Goal: Task Accomplishment & Management: Use online tool/utility

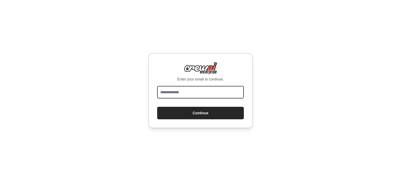
click at [202, 93] on input "email" at bounding box center [200, 92] width 87 height 13
type input "**********"
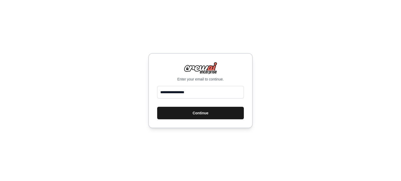
click at [205, 114] on button "Continue" at bounding box center [200, 113] width 87 height 13
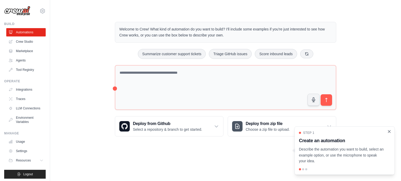
click at [389, 134] on icon "Close walkthrough" at bounding box center [389, 132] width 5 height 5
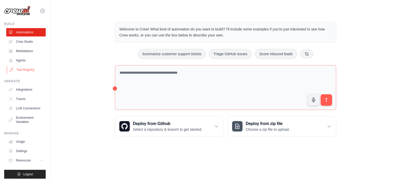
click at [26, 71] on link "Tool Registry" at bounding box center [26, 70] width 39 height 8
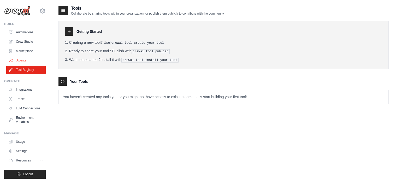
click at [24, 60] on link "Agents" at bounding box center [26, 60] width 39 height 8
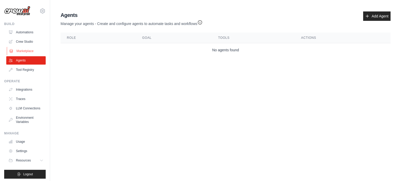
click at [27, 49] on link "Marketplace" at bounding box center [26, 51] width 39 height 8
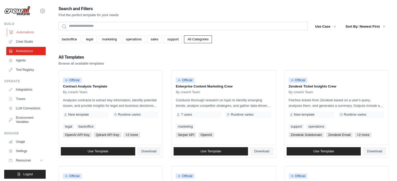
click at [28, 34] on link "Automations" at bounding box center [26, 32] width 39 height 8
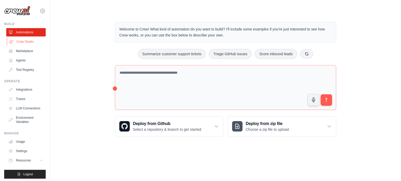
click at [27, 44] on link "Crew Studio" at bounding box center [26, 42] width 39 height 8
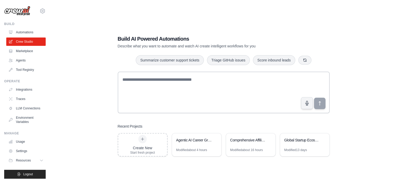
scroll to position [6, 0]
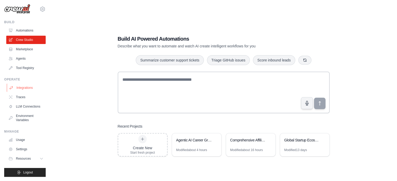
click at [30, 84] on link "Integrations" at bounding box center [26, 88] width 39 height 8
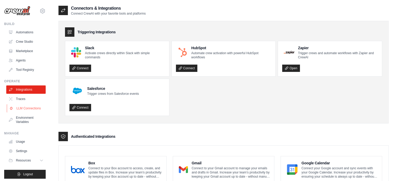
click at [27, 109] on link "LLM Connections" at bounding box center [26, 108] width 39 height 8
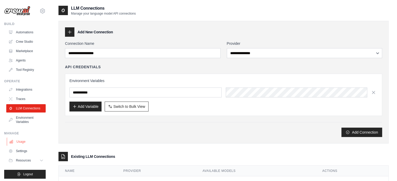
click at [17, 146] on link "Usage" at bounding box center [26, 142] width 39 height 8
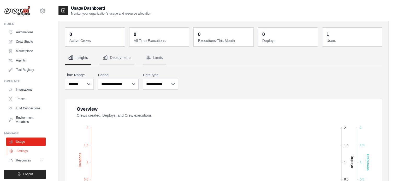
click at [20, 156] on link "Settings" at bounding box center [26, 151] width 39 height 8
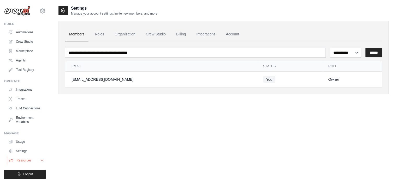
click at [21, 163] on span "Resources" at bounding box center [23, 161] width 15 height 4
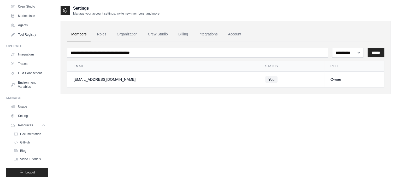
scroll to position [39, 0]
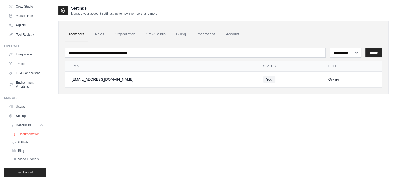
click at [34, 137] on span "Documentation" at bounding box center [29, 134] width 21 height 4
click at [24, 52] on link "Integrations" at bounding box center [26, 54] width 39 height 8
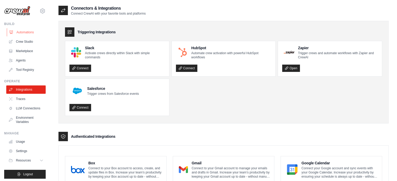
click at [29, 31] on link "Automations" at bounding box center [26, 32] width 39 height 8
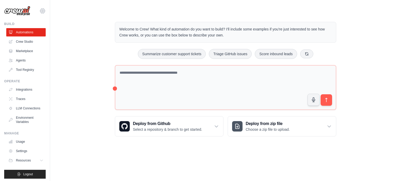
click at [42, 11] on icon at bounding box center [43, 11] width 2 height 2
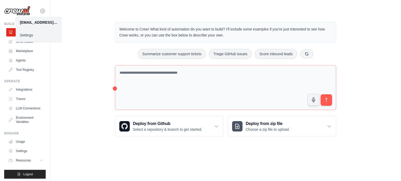
click at [72, 8] on main "Welcome to Crew! What kind of automation do you want to build? I'll include som…" at bounding box center [225, 75] width 351 height 150
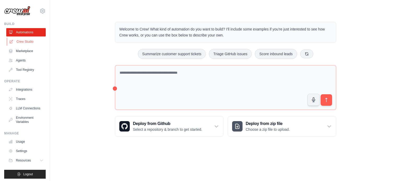
click at [31, 42] on link "Crew Studio" at bounding box center [26, 42] width 39 height 8
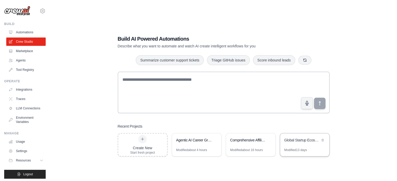
click at [293, 151] on div "Modified 13 days" at bounding box center [295, 150] width 23 height 4
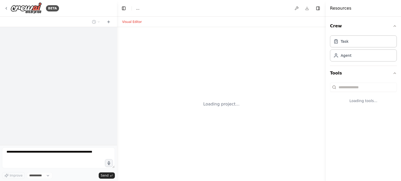
select select "****"
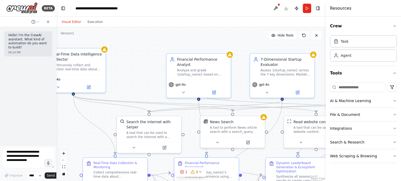
drag, startPoint x: 116, startPoint y: 116, endPoint x: 56, endPoint y: 107, distance: 60.3
click at [56, 107] on div "**********" at bounding box center [200, 90] width 401 height 181
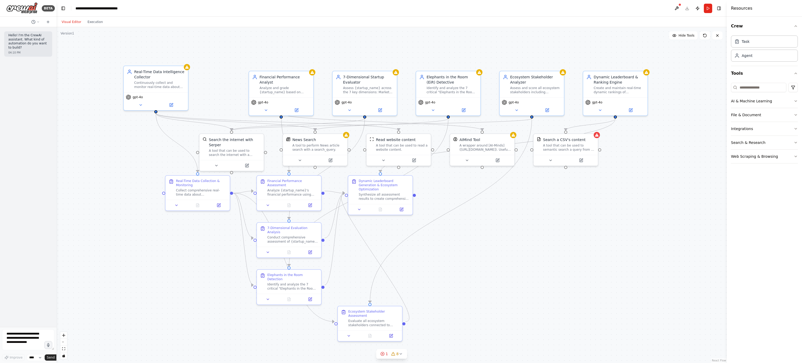
drag, startPoint x: 387, startPoint y: 200, endPoint x: 470, endPoint y: 217, distance: 84.3
click at [401, 181] on div ".deletable-edge-delete-btn { width: 20px; height: 20px; border: 0px solid #ffff…" at bounding box center [391, 195] width 671 height 336
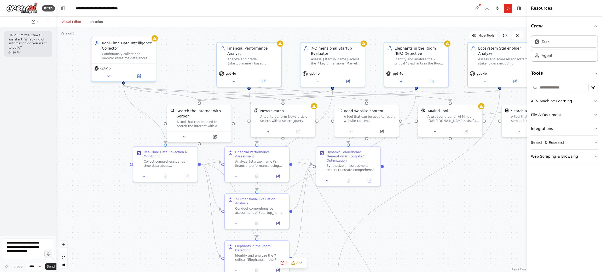
drag, startPoint x: 442, startPoint y: 255, endPoint x: 410, endPoint y: 227, distance: 43.3
click at [401, 181] on div ".deletable-edge-delete-btn { width: 20px; height: 20px; border: 0px solid #ffff…" at bounding box center [291, 149] width 470 height 245
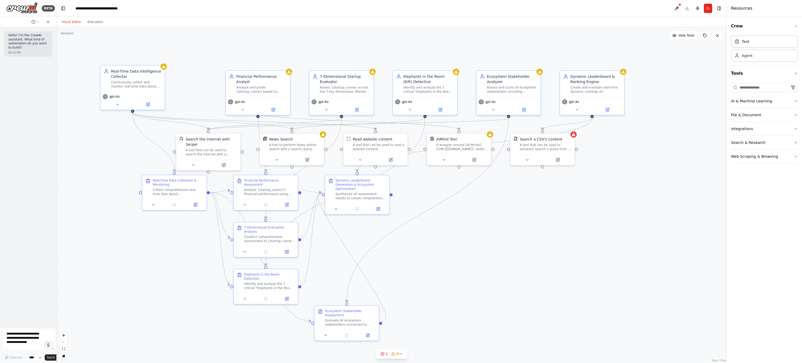
drag, startPoint x: 393, startPoint y: 221, endPoint x: 402, endPoint y: 249, distance: 29.4
click at [401, 181] on div ".deletable-edge-delete-btn { width: 20px; height: 20px; border: 0px solid #ffff…" at bounding box center [391, 195] width 671 height 336
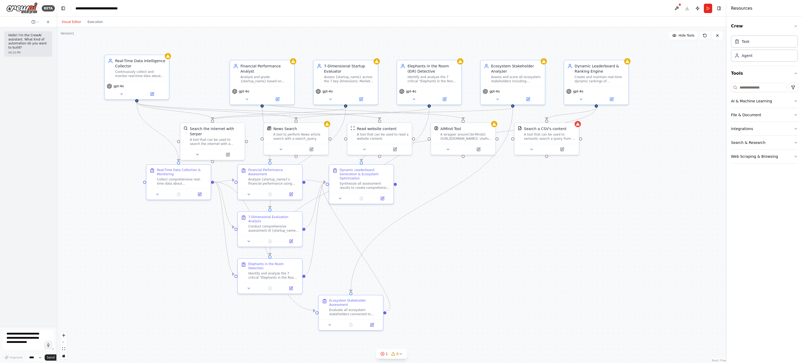
drag, startPoint x: 474, startPoint y: 208, endPoint x: 478, endPoint y: 198, distance: 11.2
click at [401, 181] on div ".deletable-edge-delete-btn { width: 20px; height: 20px; border: 0px solid #ffff…" at bounding box center [391, 195] width 671 height 336
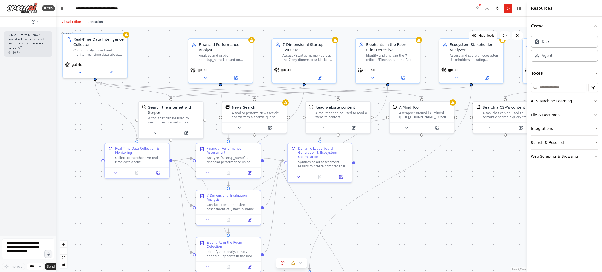
drag, startPoint x: 442, startPoint y: 258, endPoint x: 400, endPoint y: 237, distance: 46.6
click at [400, 181] on div ".deletable-edge-delete-btn { width: 20px; height: 20px; border: 0px solid #ffff…" at bounding box center [291, 149] width 470 height 245
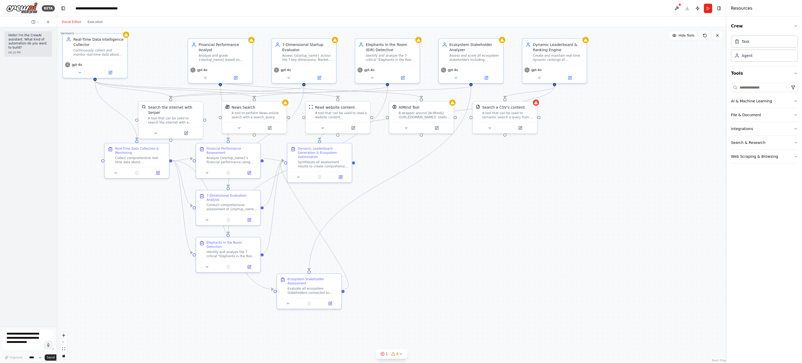
click at [401, 155] on div ".deletable-edge-delete-btn { width: 20px; height: 20px; border: 0px solid #ffff…" at bounding box center [391, 195] width 671 height 336
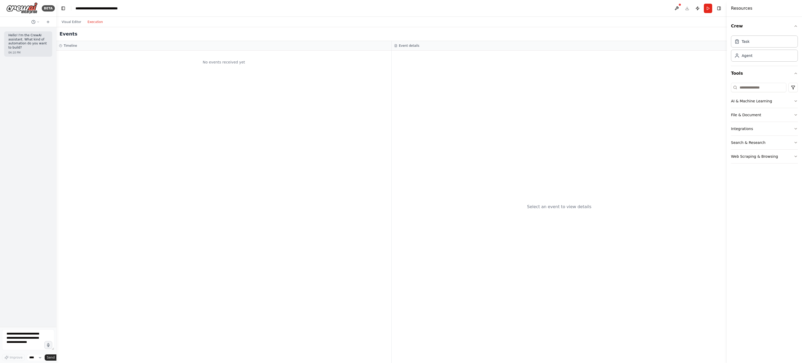
click at [93, 20] on button "Execution" at bounding box center [95, 22] width 22 height 6
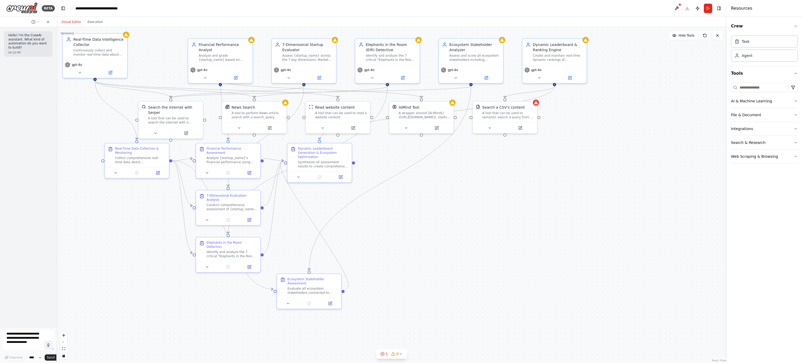
click at [74, 20] on button "Visual Editor" at bounding box center [71, 22] width 26 height 6
click at [401, 59] on div "Create and maintain real-time dynamic rankings of {startup_name} and ecosystem …" at bounding box center [558, 56] width 51 height 8
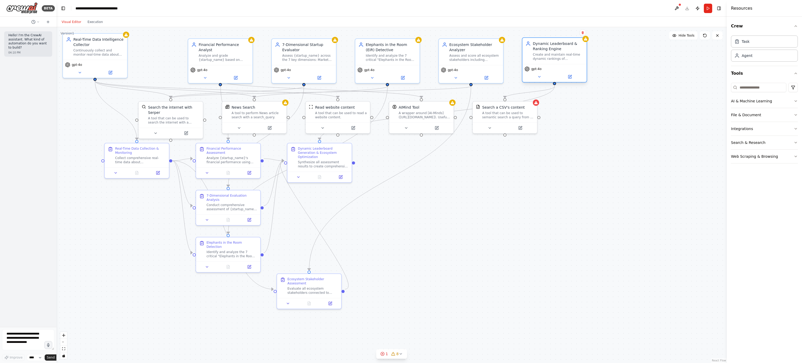
click at [401, 59] on div "Create and maintain real-time dynamic rankings of {startup_name} and ecosystem …" at bounding box center [558, 56] width 51 height 8
click at [401, 83] on div "Dynamic Leaderboard & Ranking Engine Create and maintain real-time dynamic rank…" at bounding box center [554, 60] width 65 height 45
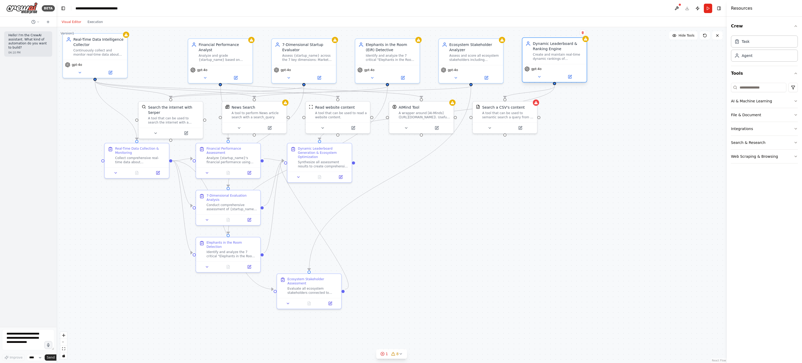
click at [401, 55] on div "Create and maintain real-time dynamic rankings of {startup_name} and ecosystem …" at bounding box center [558, 56] width 51 height 8
click at [236, 181] on div "Elephants in the Room Detection Identify and analyze the 7 critical "Elephants …" at bounding box center [228, 248] width 64 height 24
click at [303, 181] on div "Evaluate all ecosystem stakeholders connected to {startup_name} across multiple…" at bounding box center [312, 289] width 51 height 8
click at [248, 113] on div "A tool to perform News article search with a search_query." at bounding box center [258, 114] width 52 height 8
click at [165, 119] on div "Search the internet with Serper A tool that can be used to search the internet …" at bounding box center [171, 114] width 64 height 26
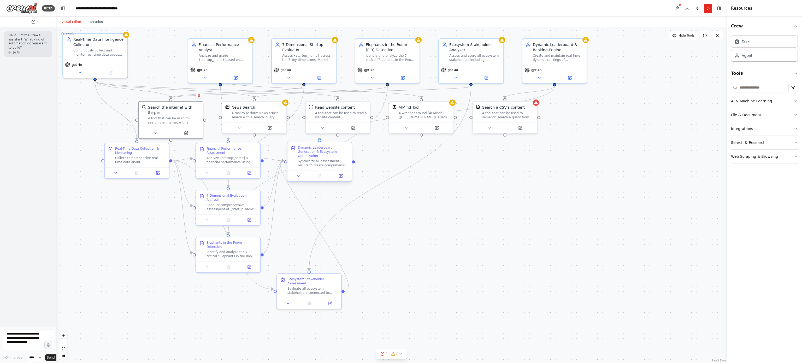
click at [325, 159] on div "Synthesize all assessment results to create comprehensive rankings and generate…" at bounding box center [323, 163] width 51 height 8
click at [401, 181] on div ".deletable-edge-delete-btn { width: 20px; height: 20px; border: 0px solid #ffff…" at bounding box center [391, 195] width 671 height 336
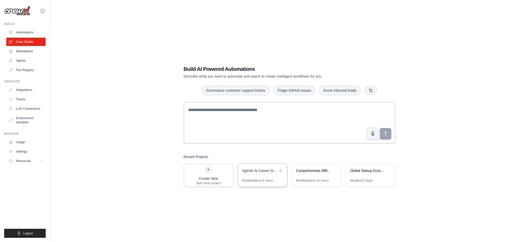
click at [271, 181] on div "Modified about 4 hours" at bounding box center [257, 180] width 31 height 4
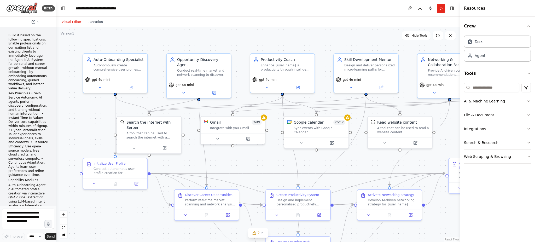
click at [41, 28] on div "Build it based on the following specifications: Enable professionals on our wai…" at bounding box center [28, 116] width 56 height 179
drag, startPoint x: 55, startPoint y: 44, endPoint x: 56, endPoint y: 56, distance: 12.3
click at [56, 56] on div "BETA Build it based on the following specifications: Enable professionals on ou…" at bounding box center [267, 121] width 535 height 242
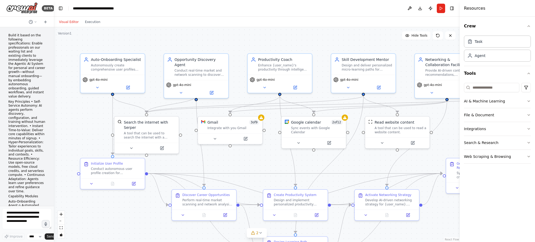
drag, startPoint x: 54, startPoint y: 44, endPoint x: 54, endPoint y: 47, distance: 3.1
click at [54, 47] on div "BETA Build it based on the following specifications: Enable professionals on ou…" at bounding box center [267, 121] width 535 height 242
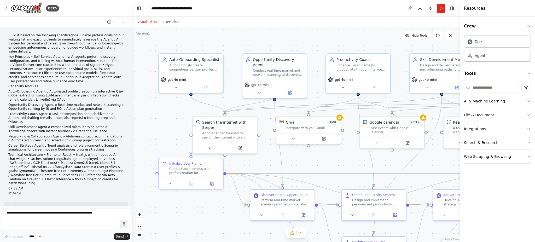
drag, startPoint x: 52, startPoint y: 57, endPoint x: 132, endPoint y: 43, distance: 81.1
click at [132, 43] on div "BETA Build it based on the following specifications: Enable professionals on ou…" at bounding box center [267, 121] width 535 height 242
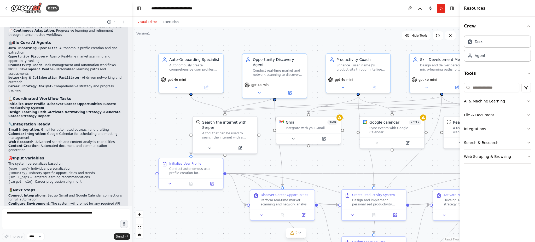
scroll to position [825, 0]
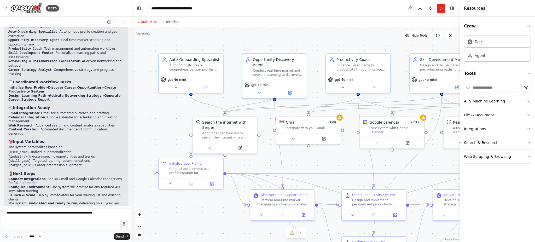
click at [131, 30] on div at bounding box center [131, 121] width 2 height 242
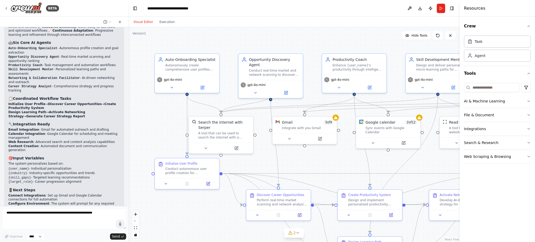
scroll to position [837, 0]
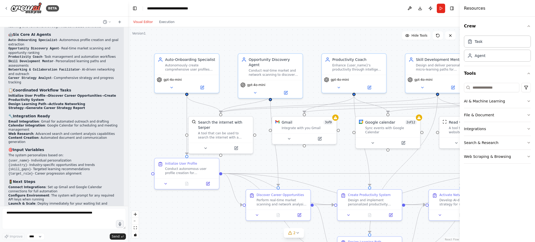
drag, startPoint x: 131, startPoint y: 30, endPoint x: 128, endPoint y: 32, distance: 3.9
click at [128, 32] on div "BETA Build it based on the following specifications: Enable professionals on ou…" at bounding box center [267, 121] width 535 height 242
click at [126, 33] on div at bounding box center [127, 121] width 2 height 242
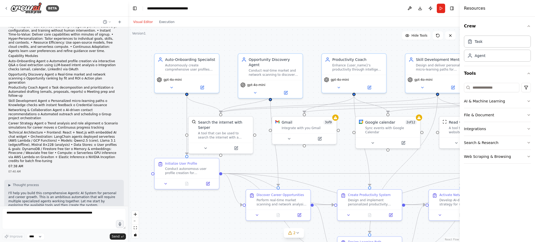
scroll to position [0, 0]
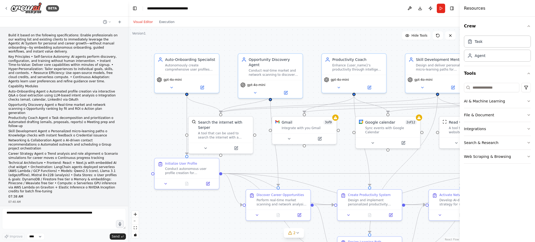
click at [91, 84] on p "Capability Modules" at bounding box center [63, 86] width 111 height 4
click at [528, 128] on icon "button" at bounding box center [528, 129] width 4 height 4
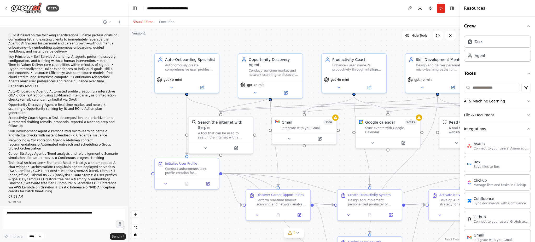
click at [526, 101] on icon "button" at bounding box center [528, 101] width 4 height 4
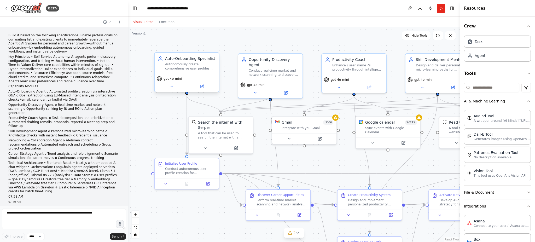
click at [202, 67] on div "Autonomously create comprehensive user profiles through interactive Q&A, extrac…" at bounding box center [190, 66] width 51 height 8
click at [173, 90] on div "gpt-4o-mini" at bounding box center [187, 83] width 64 height 18
click at [171, 87] on icon at bounding box center [171, 86] width 4 height 4
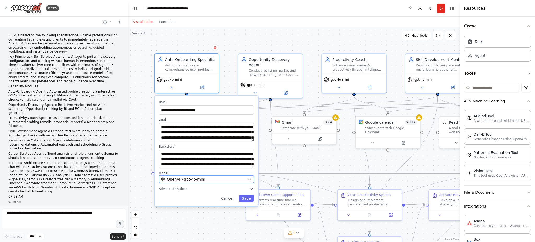
click at [250, 179] on icon "button" at bounding box center [249, 179] width 2 height 1
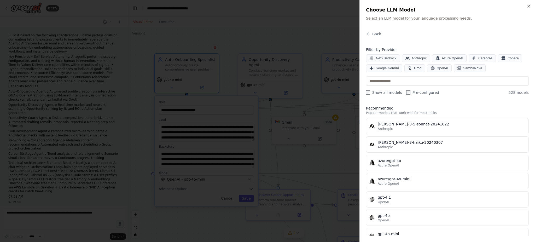
click at [311, 30] on div at bounding box center [267, 121] width 535 height 242
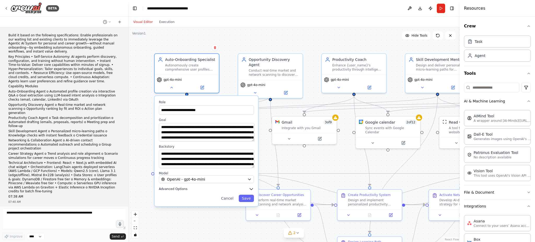
click at [174, 190] on span "Advanced Options" at bounding box center [173, 189] width 28 height 4
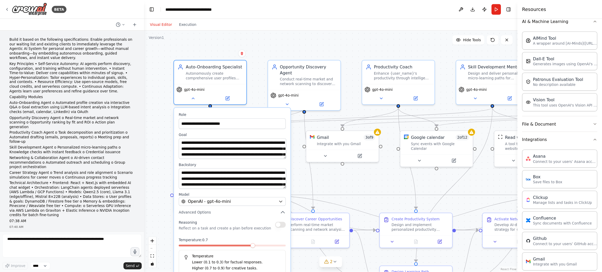
scroll to position [93, 0]
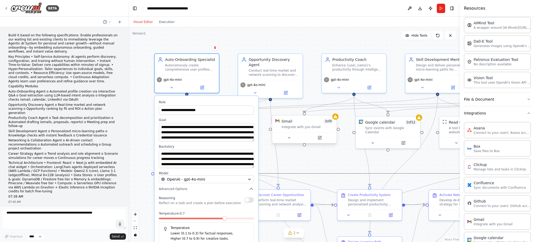
drag, startPoint x: 318, startPoint y: 174, endPoint x: 319, endPoint y: 129, distance: 45.2
click at [319, 129] on div ".deletable-edge-delete-btn { width: 20px; height: 20px; border: 0px solid #ffff…" at bounding box center [294, 134] width 332 height 215
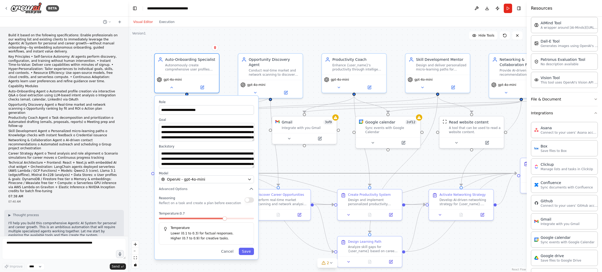
scroll to position [825, 0]
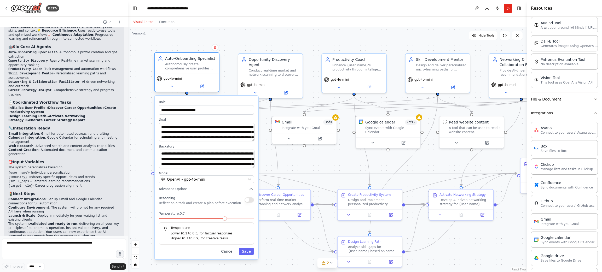
click at [194, 64] on div "Autonomously create comprehensive user profiles through interactive Q&A, extrac…" at bounding box center [190, 66] width 51 height 8
click at [173, 89] on button at bounding box center [172, 86] width 30 height 6
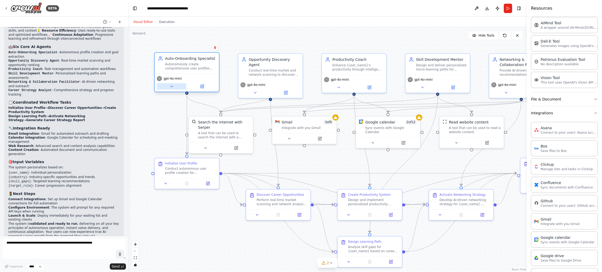
click at [173, 89] on button at bounding box center [172, 86] width 30 height 6
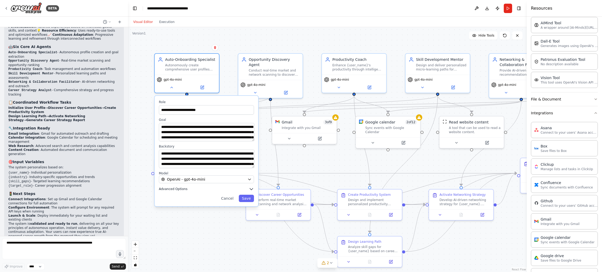
click at [178, 187] on span "Advanced Options" at bounding box center [173, 189] width 28 height 4
